Goal: Navigation & Orientation: Find specific page/section

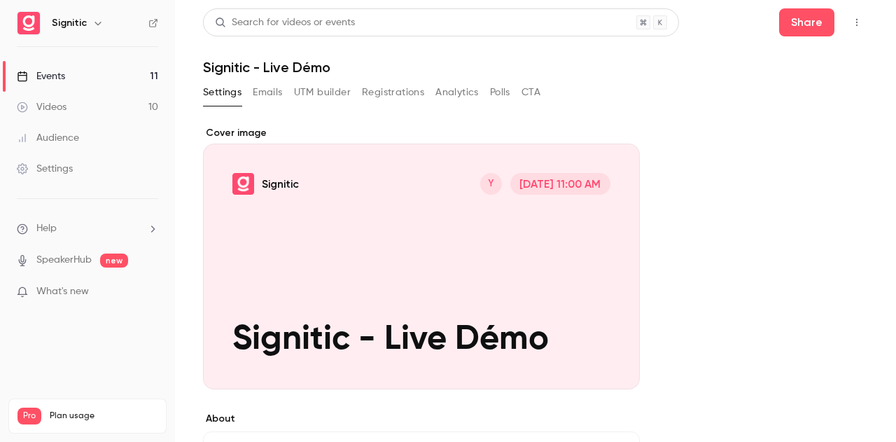
click at [140, 69] on link "Events 11" at bounding box center [87, 76] width 175 height 31
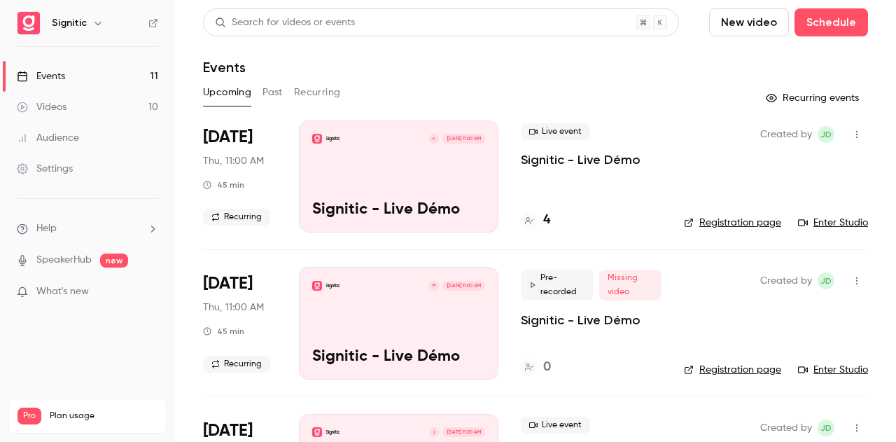
click at [851, 131] on icon "button" at bounding box center [856, 134] width 11 height 10
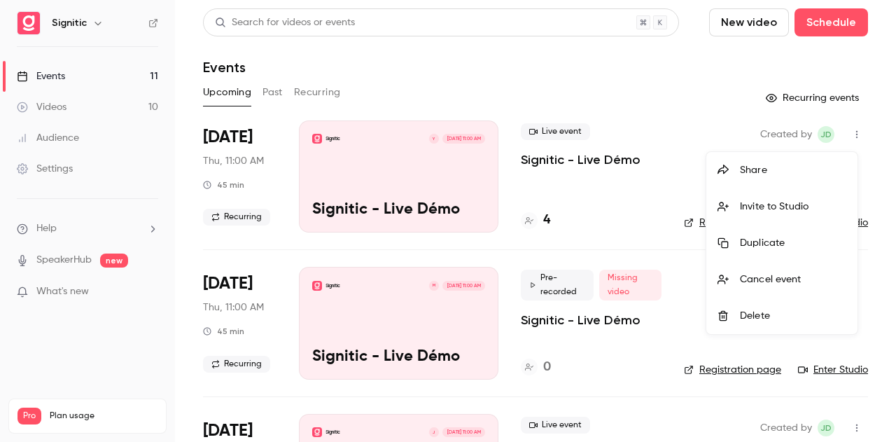
click at [693, 146] on div at bounding box center [448, 221] width 896 height 442
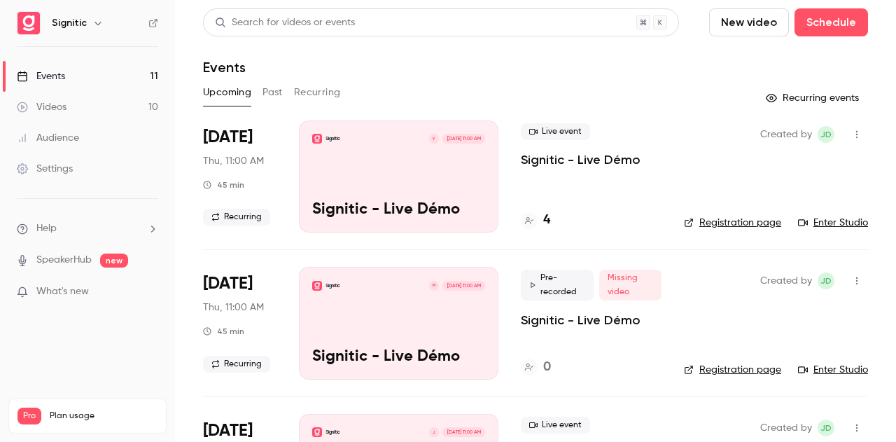
click at [846, 225] on link "Enter Studio" at bounding box center [833, 223] width 70 height 14
click at [536, 217] on div at bounding box center [529, 220] width 17 height 17
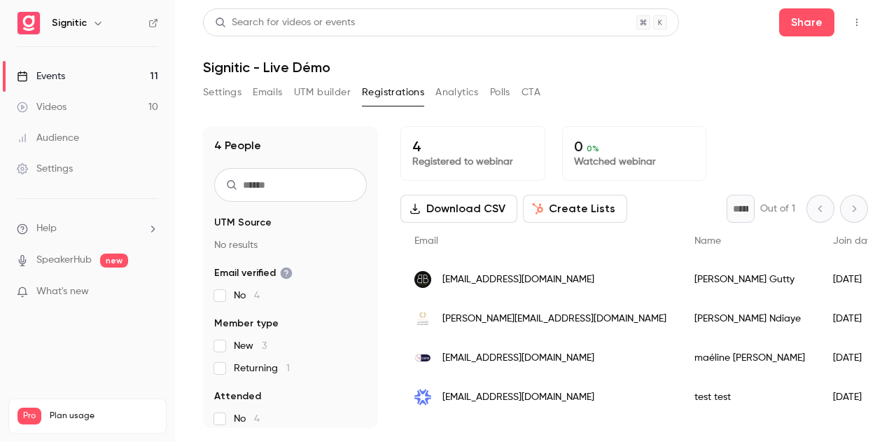
click at [90, 105] on link "Videos 10" at bounding box center [87, 107] width 175 height 31
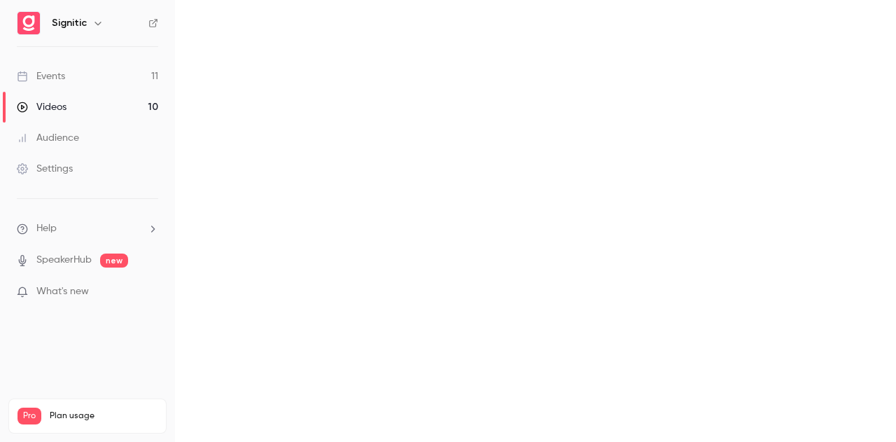
click at [49, 103] on div "Videos" at bounding box center [42, 107] width 50 height 14
